Goal: Communication & Community: Answer question/provide support

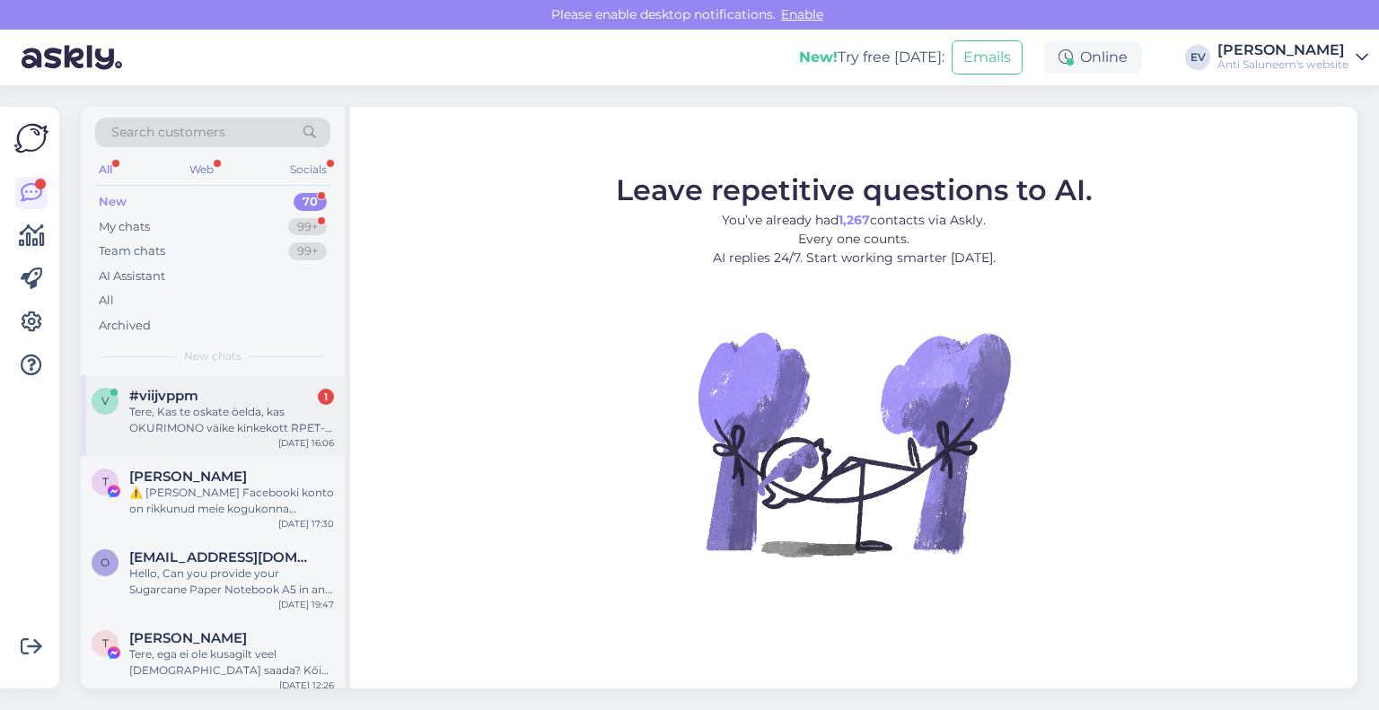
click at [205, 404] on div "Tere, Kas te oskate öelda, kas OKURIMONO väike kinkekott RPET-ist laseb niiskus…" at bounding box center [231, 420] width 205 height 32
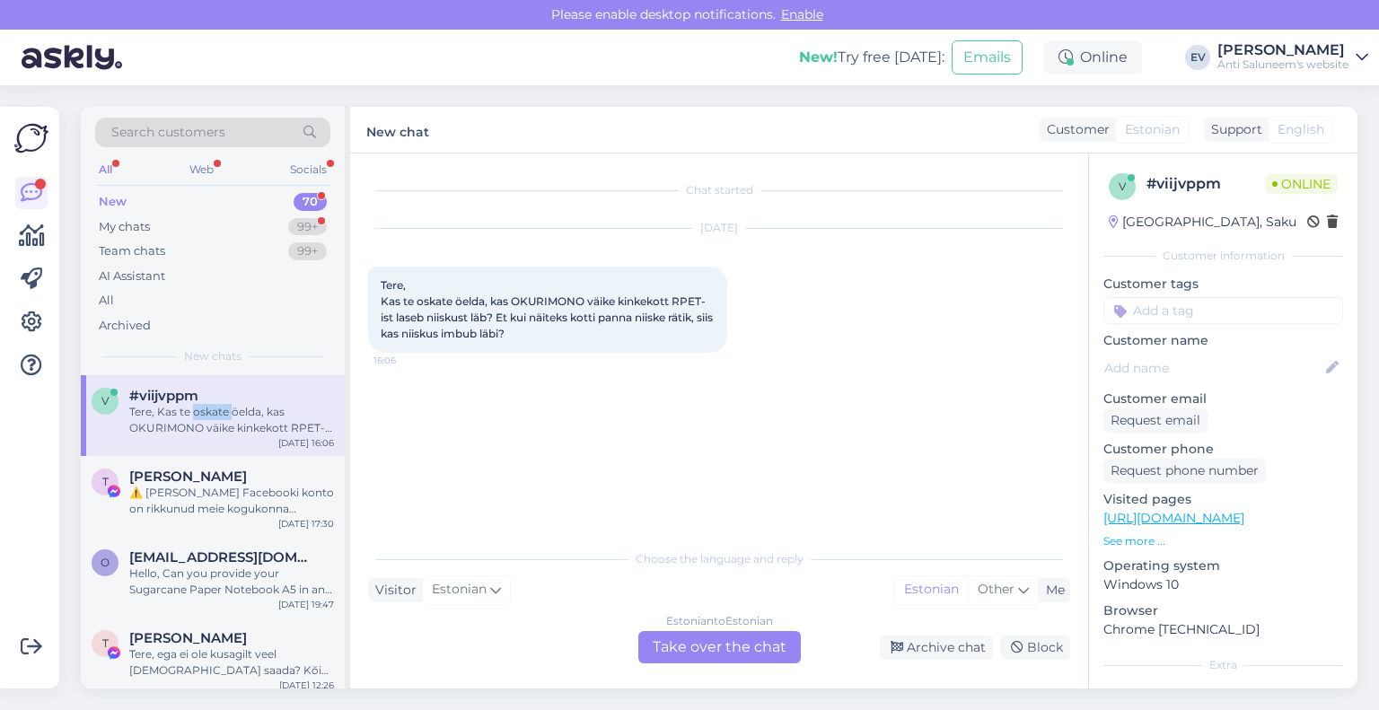
click at [205, 404] on div "Tere, Kas te oskate öelda, kas OKURIMONO väike kinkekott RPET-ist laseb niiskus…" at bounding box center [231, 420] width 205 height 32
click at [734, 646] on div "Estonian to Estonian Take over the chat" at bounding box center [719, 647] width 163 height 32
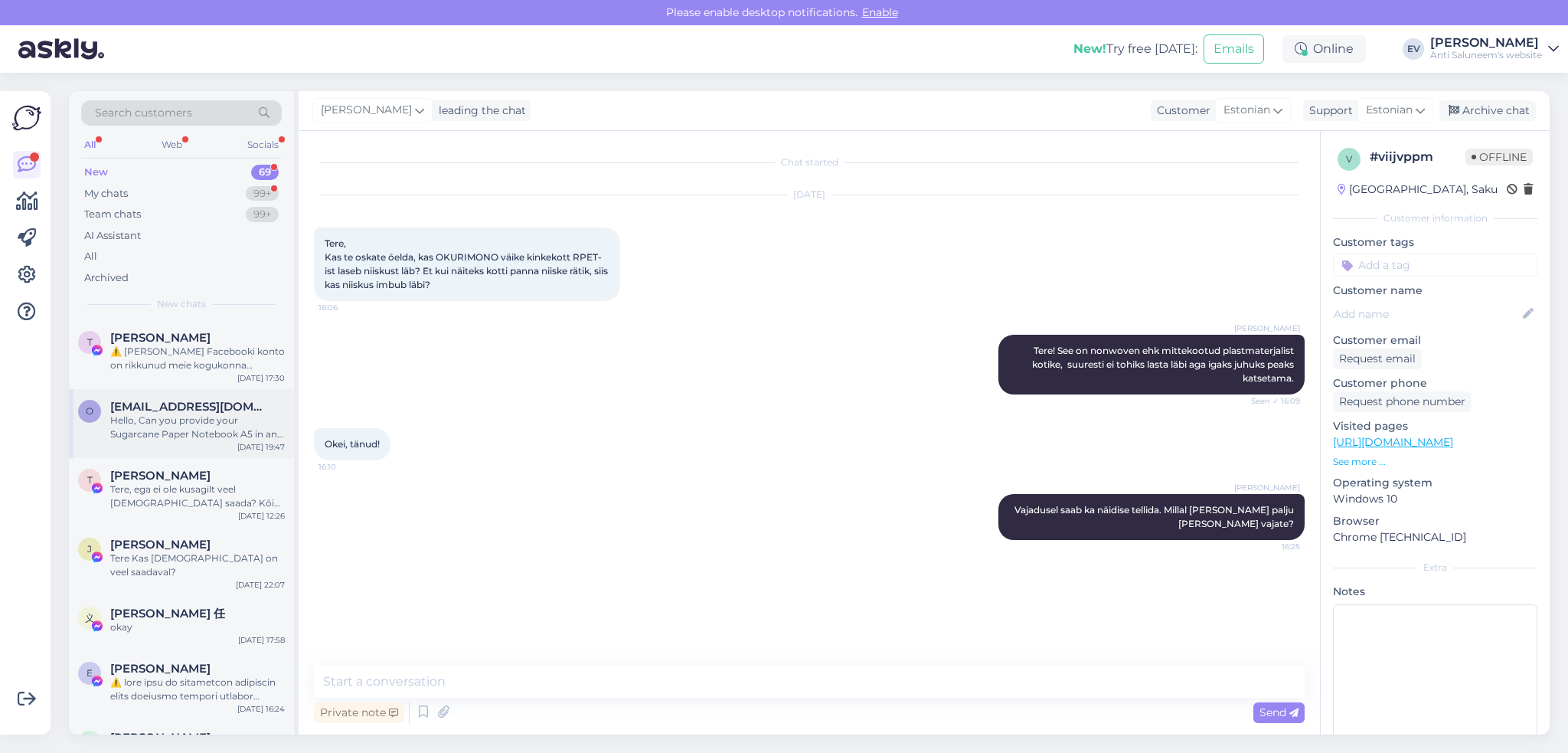
click at [175, 415] on div "Hello, Can you provide your Sugarcane Paper Notebook A5 in an unlined (blank) v…" at bounding box center [197, 427] width 175 height 27
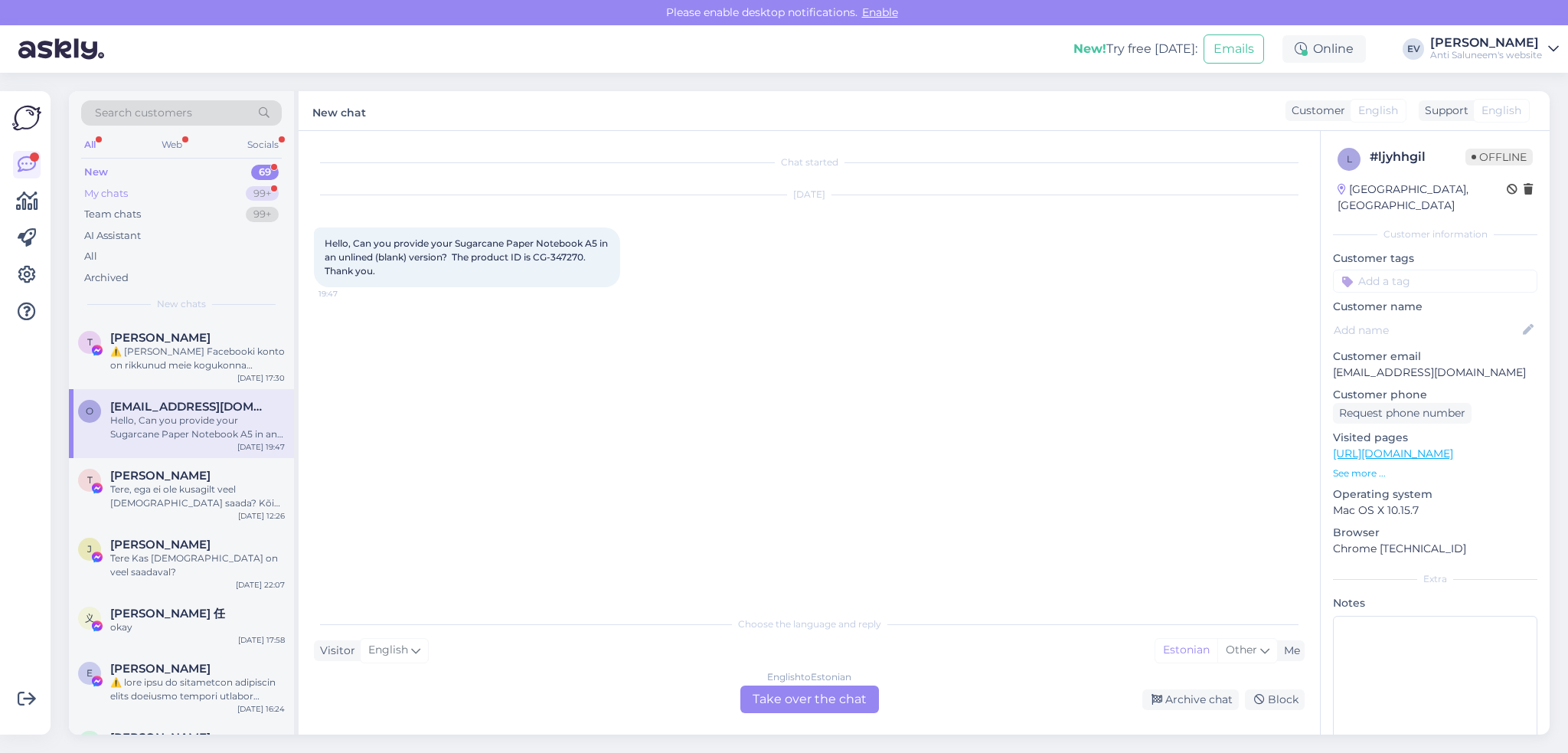
click at [217, 191] on div "My chats 99+" at bounding box center [181, 194] width 200 height 21
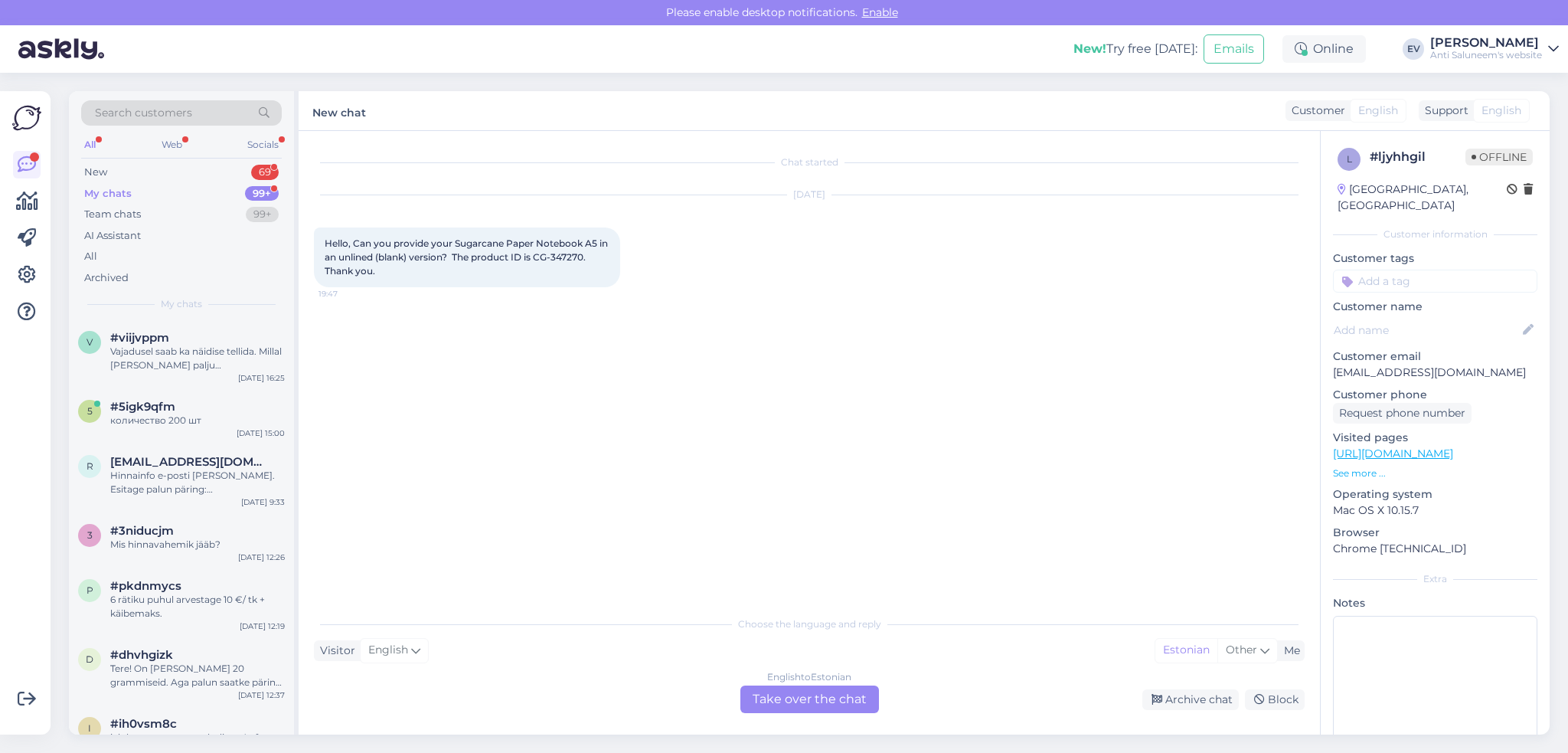
click at [257, 189] on div "99+" at bounding box center [262, 194] width 34 height 15
click at [206, 355] on div "Vajadusel saab ka näidise tellida. Millal [PERSON_NAME] palju [PERSON_NAME] vaj…" at bounding box center [197, 358] width 175 height 27
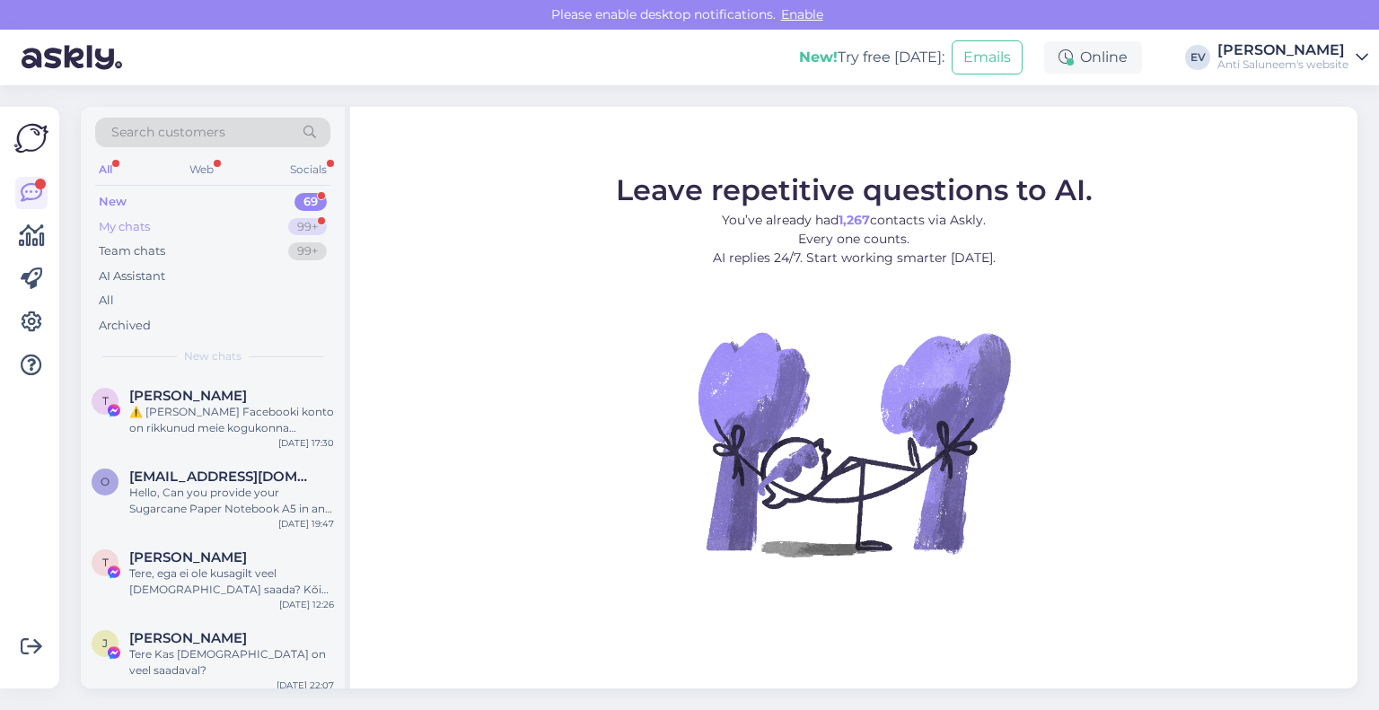
click at [209, 225] on div "My chats 99+" at bounding box center [212, 227] width 235 height 25
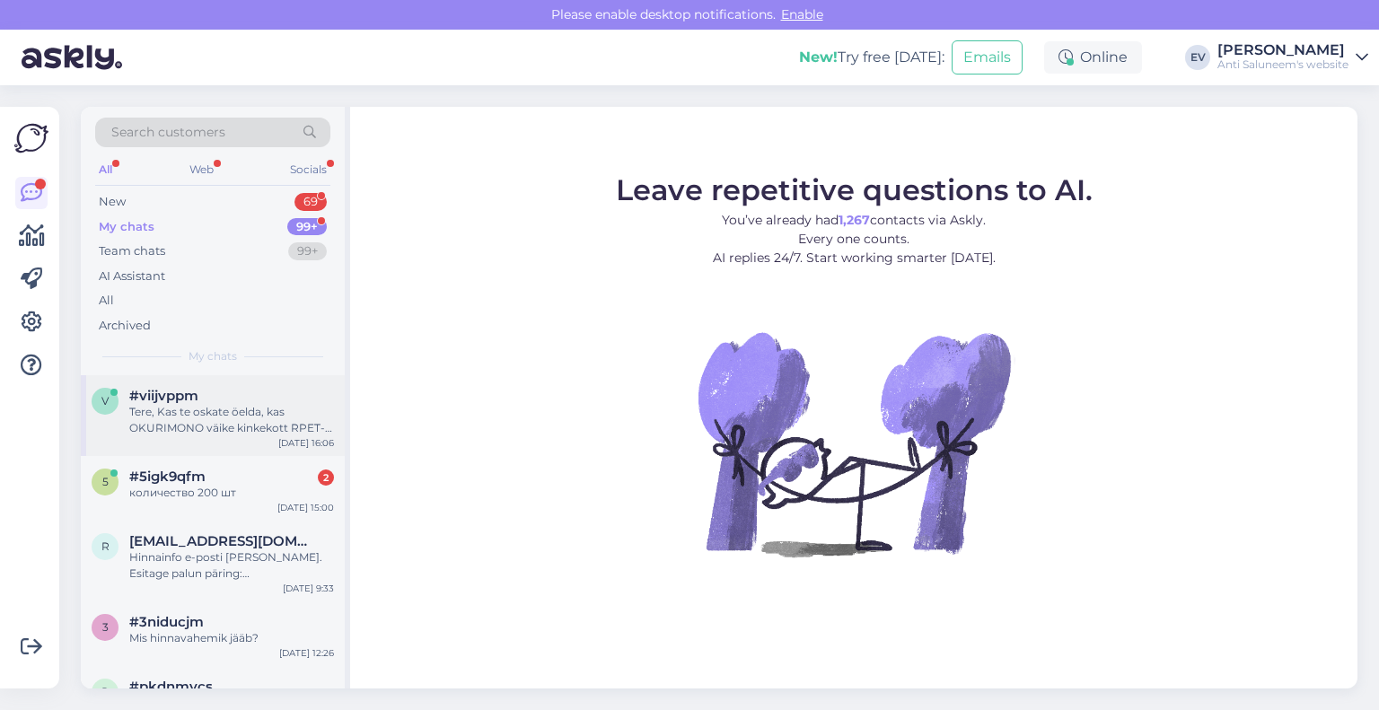
click at [201, 414] on div "Tere, Kas te oskate öelda, kas OKURIMONO väike kinkekott RPET-ist laseb niiskus…" at bounding box center [231, 420] width 205 height 32
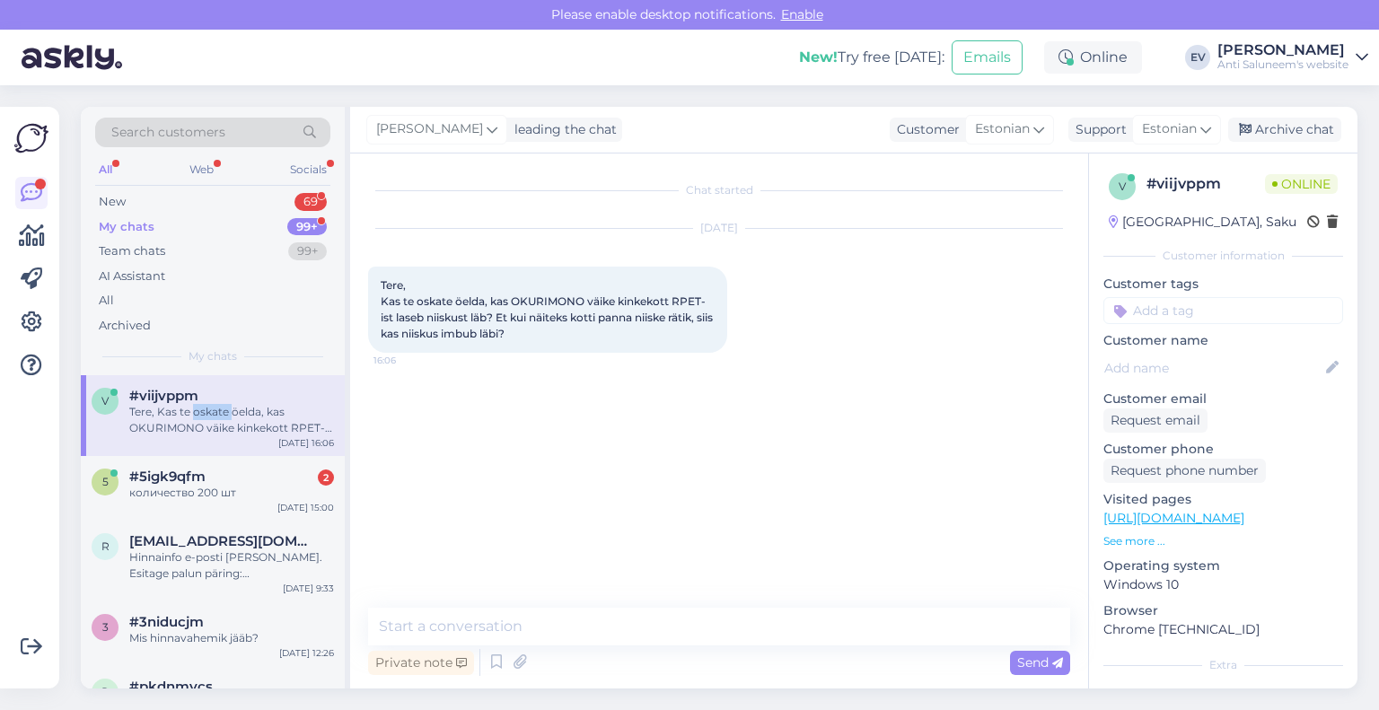
click at [201, 414] on div "Tere, Kas te oskate öelda, kas OKURIMONO väike kinkekott RPET-ist laseb niiskus…" at bounding box center [231, 420] width 205 height 32
click at [568, 621] on textarea at bounding box center [719, 627] width 702 height 38
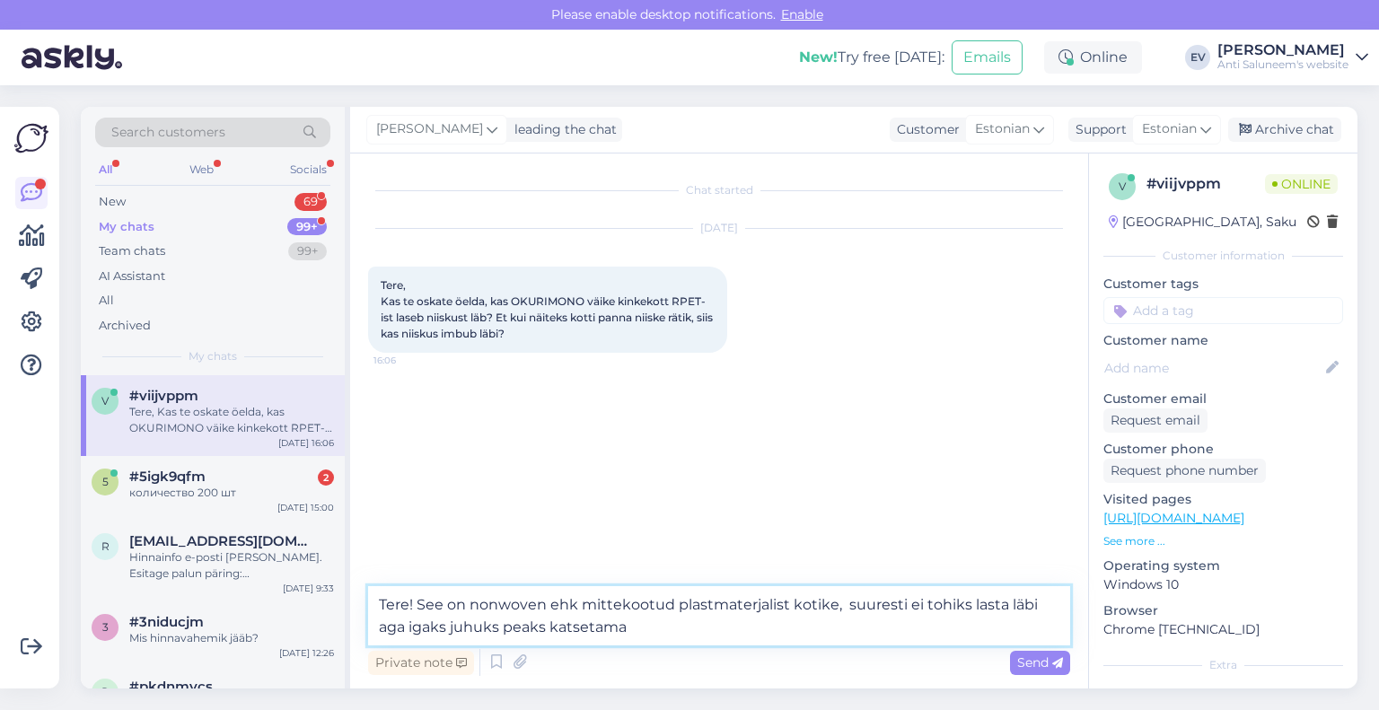
type textarea "Tere! See on nonwoven ehk mittekootud plastmaterjalist kotike, suuresti ei tohi…"
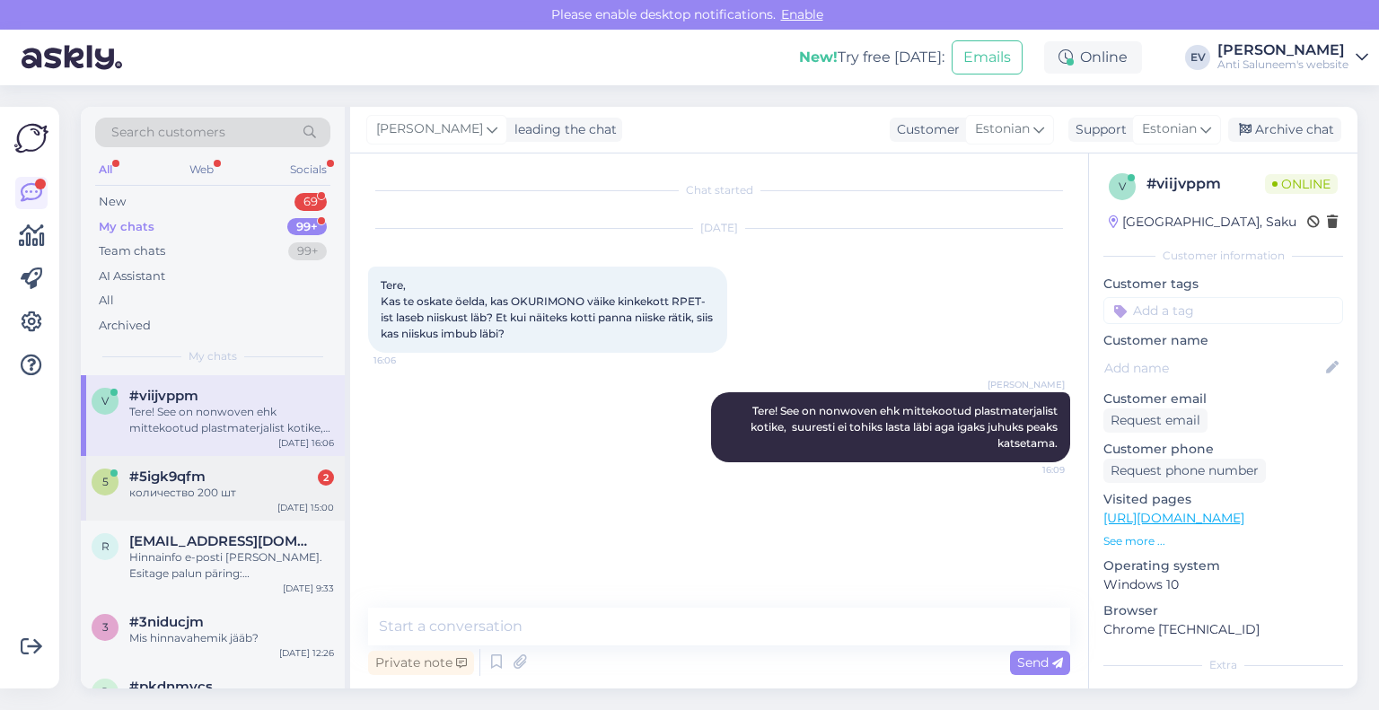
click at [180, 492] on div "количество 200 шт" at bounding box center [231, 493] width 205 height 16
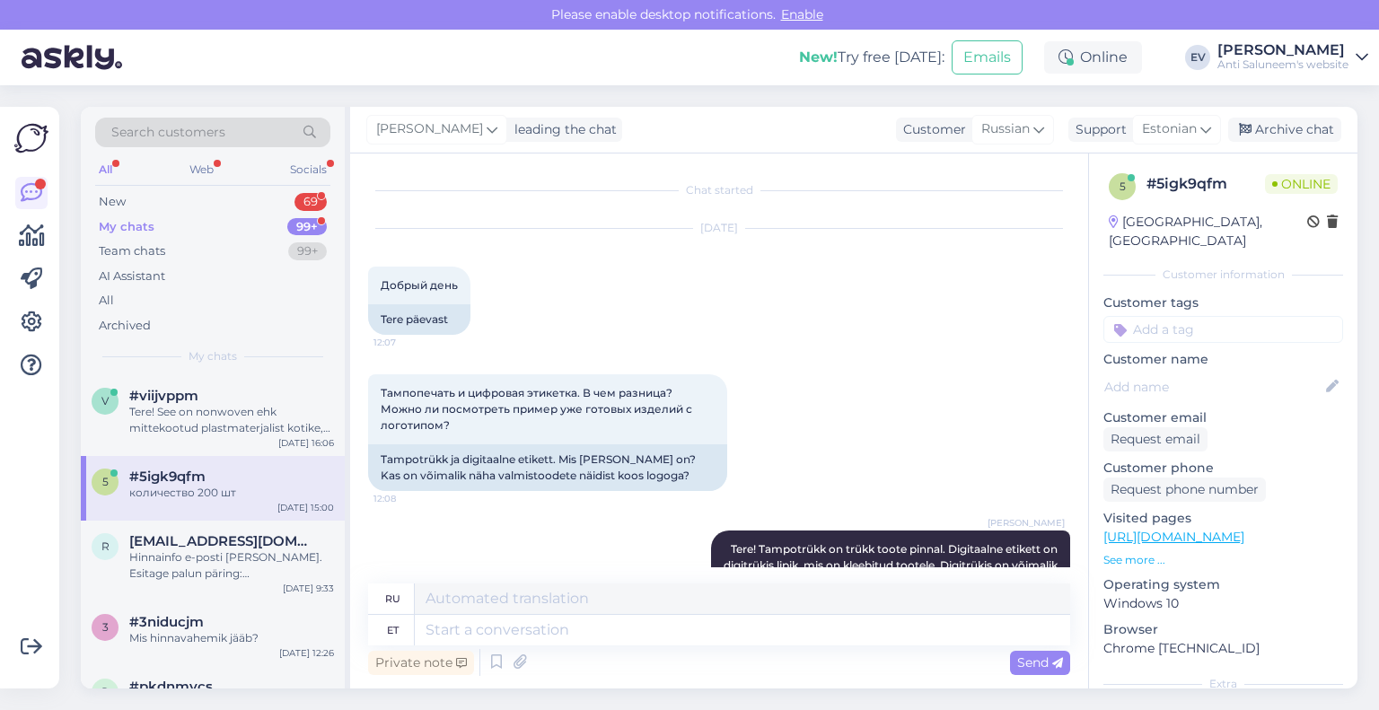
scroll to position [2038, 0]
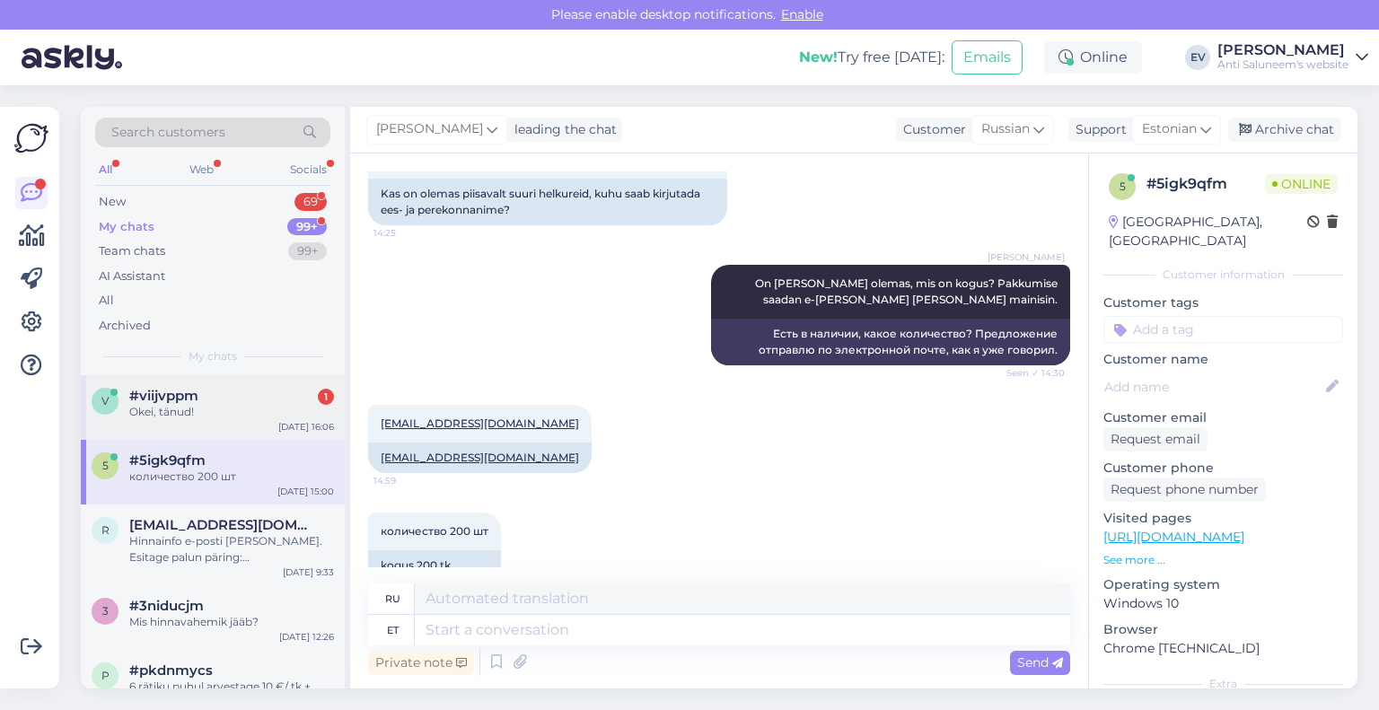
click at [188, 409] on div "Okei, tänud!" at bounding box center [231, 412] width 205 height 16
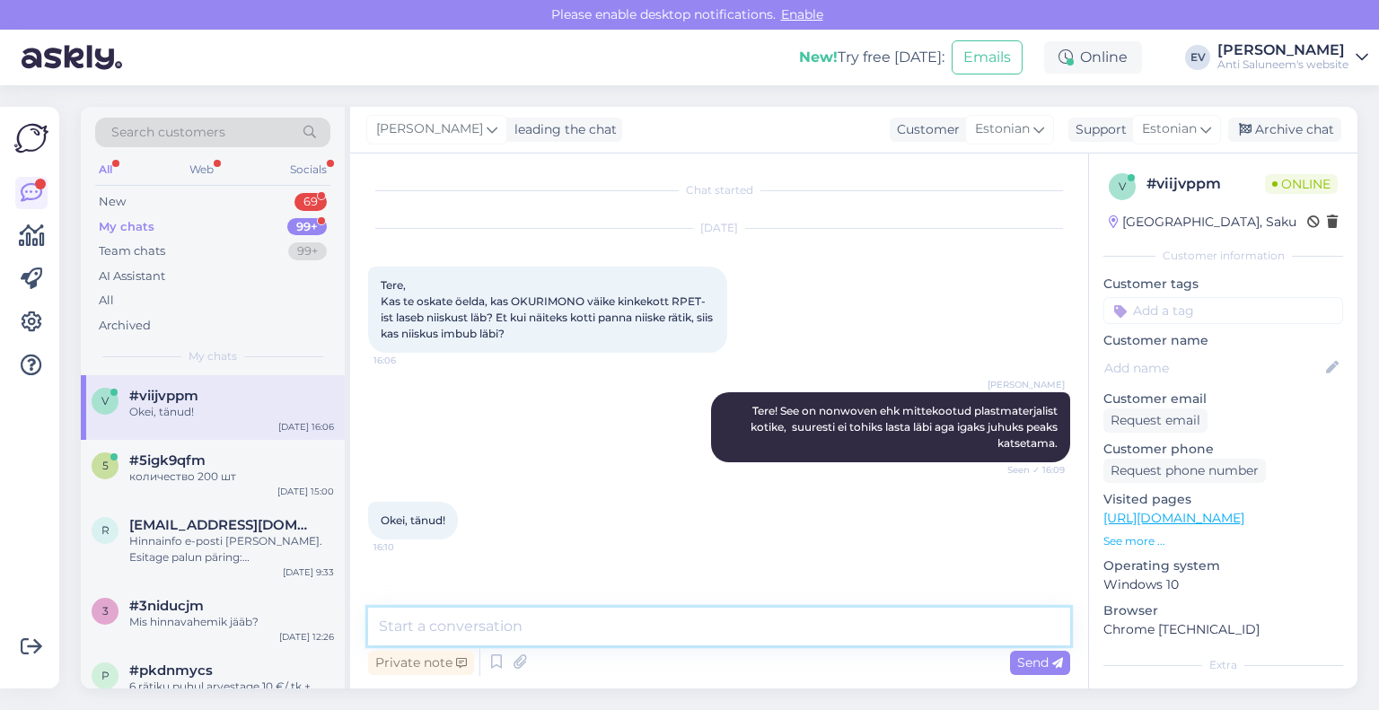
click at [574, 621] on textarea at bounding box center [719, 627] width 702 height 38
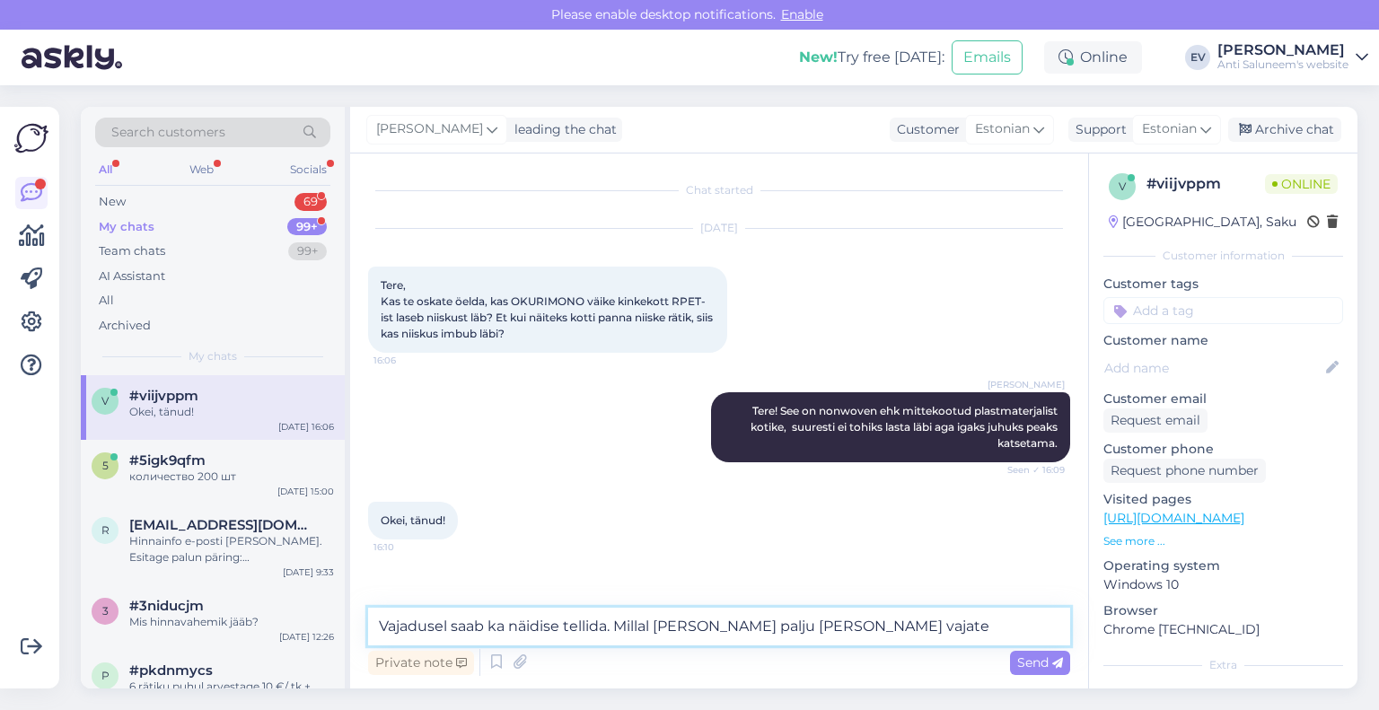
type textarea "Vajadusel saab ka näidise tellida. Millal [PERSON_NAME] palju [PERSON_NAME] vaj…"
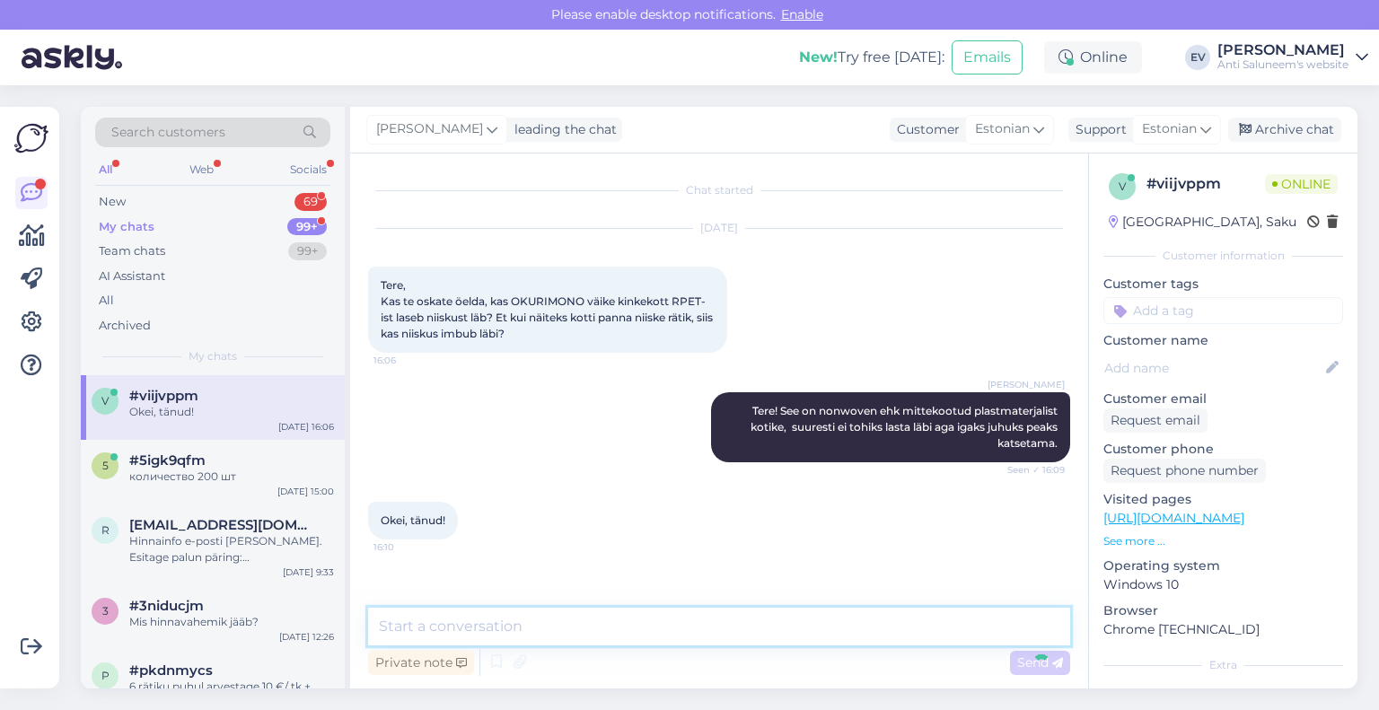
scroll to position [61, 0]
